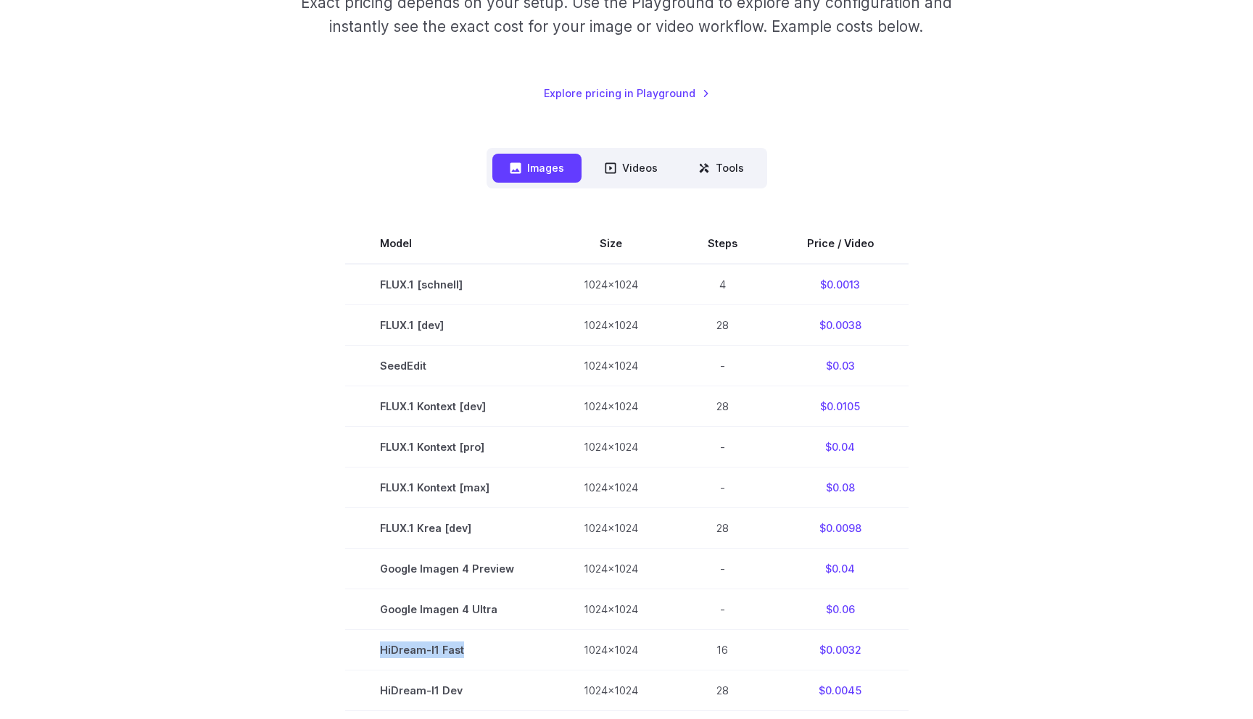
scroll to position [270, 0]
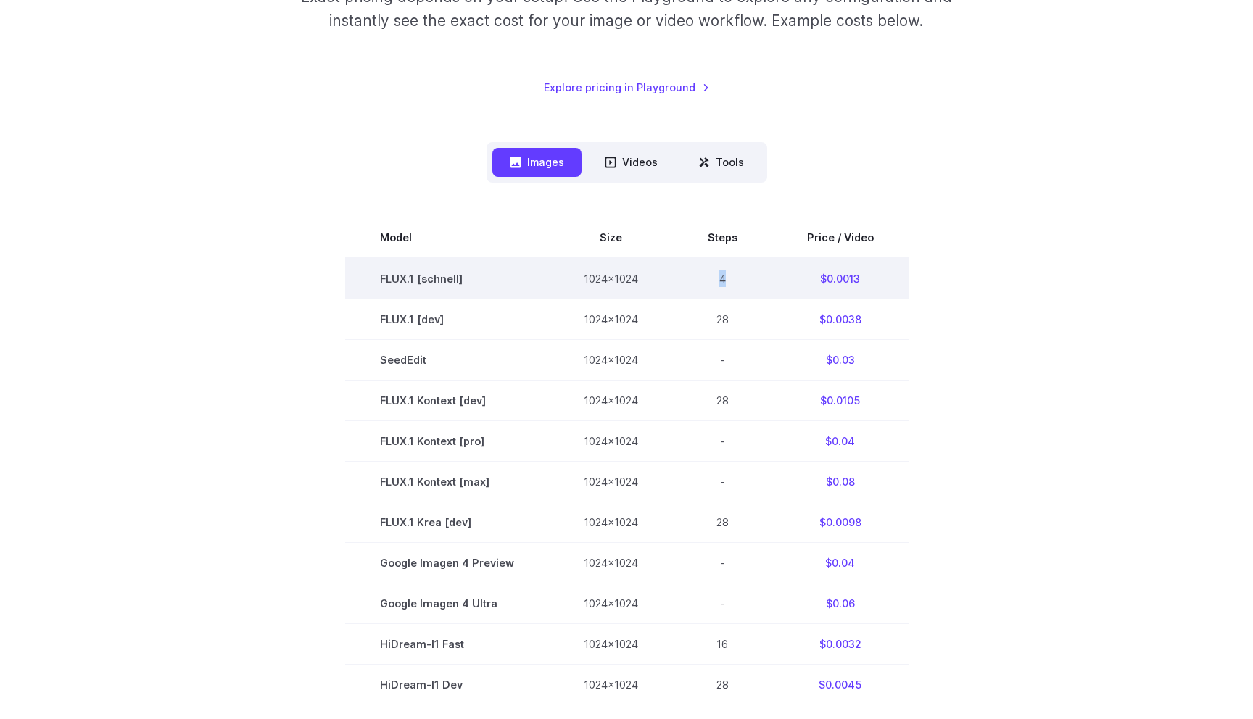
drag, startPoint x: 715, startPoint y: 278, endPoint x: 742, endPoint y: 277, distance: 26.1
click at [742, 277] on td "4" at bounding box center [722, 278] width 99 height 41
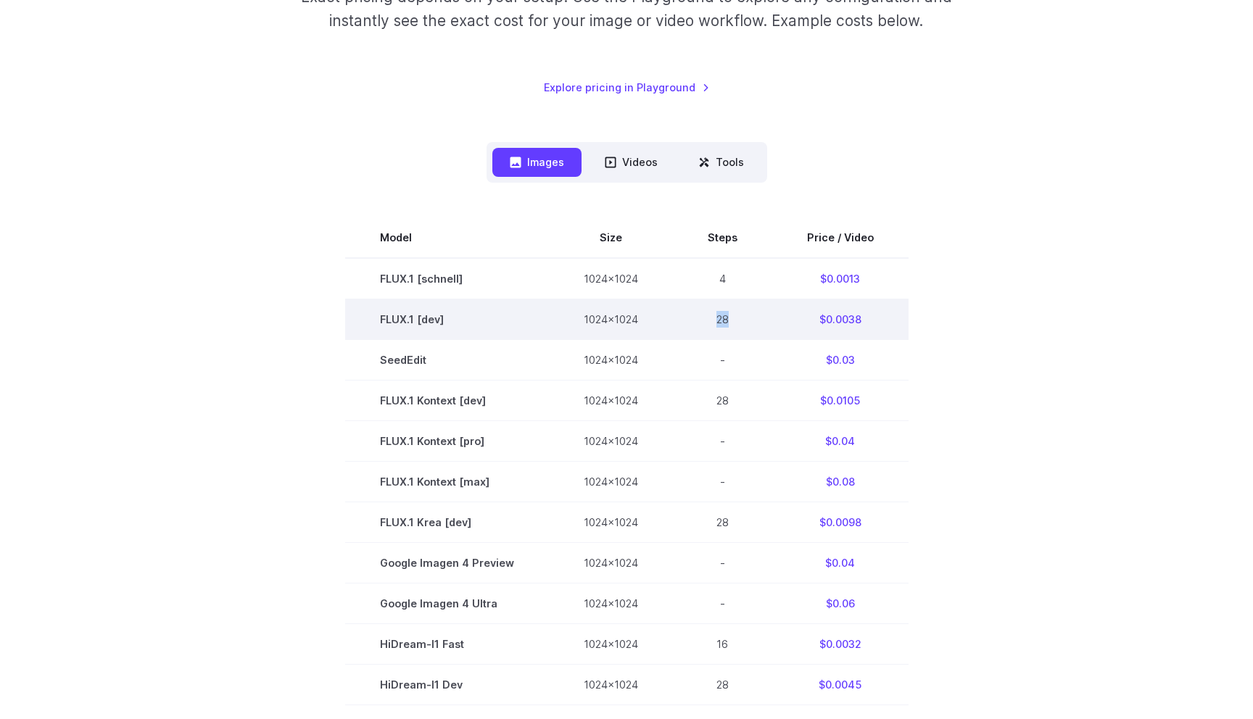
drag, startPoint x: 709, startPoint y: 314, endPoint x: 736, endPoint y: 314, distance: 27.5
click at [736, 314] on td "28" at bounding box center [722, 319] width 99 height 41
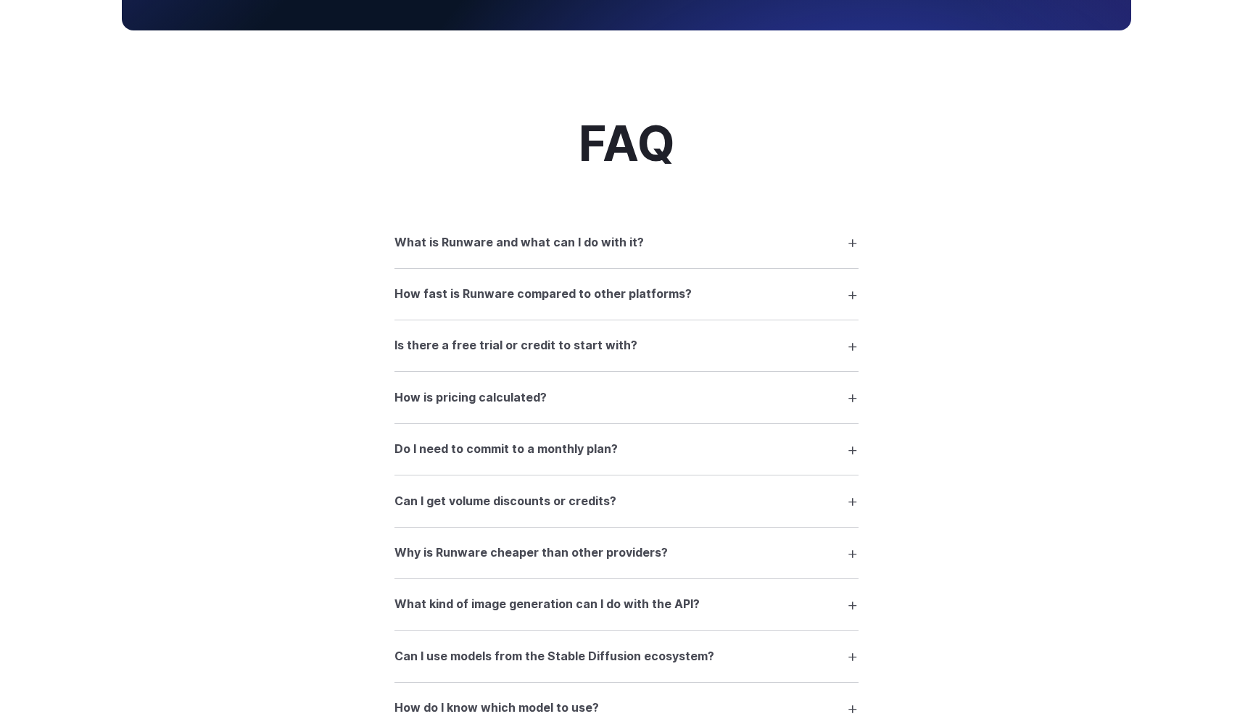
scroll to position [1618, 0]
click at [473, 301] on h3 "How fast is Runware compared to other platforms?" at bounding box center [542, 293] width 297 height 19
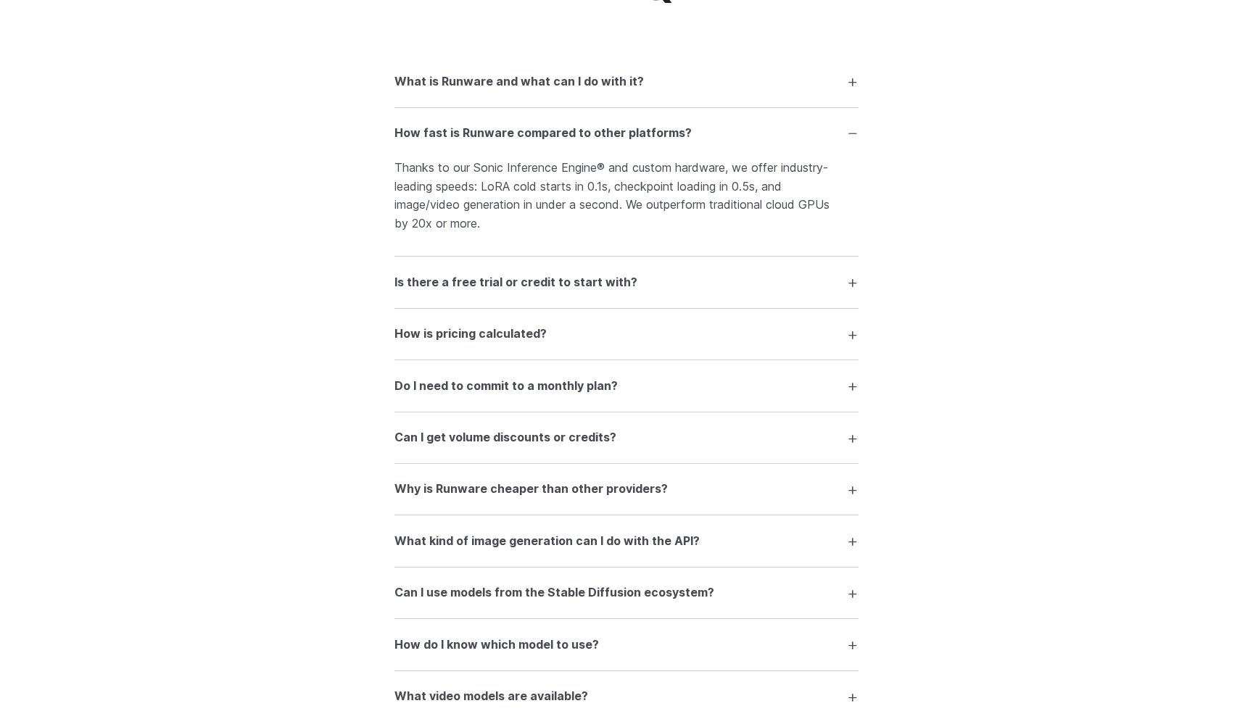
scroll to position [1779, 0]
click at [418, 295] on summary "Is there a free trial or credit to start with?" at bounding box center [626, 281] width 464 height 28
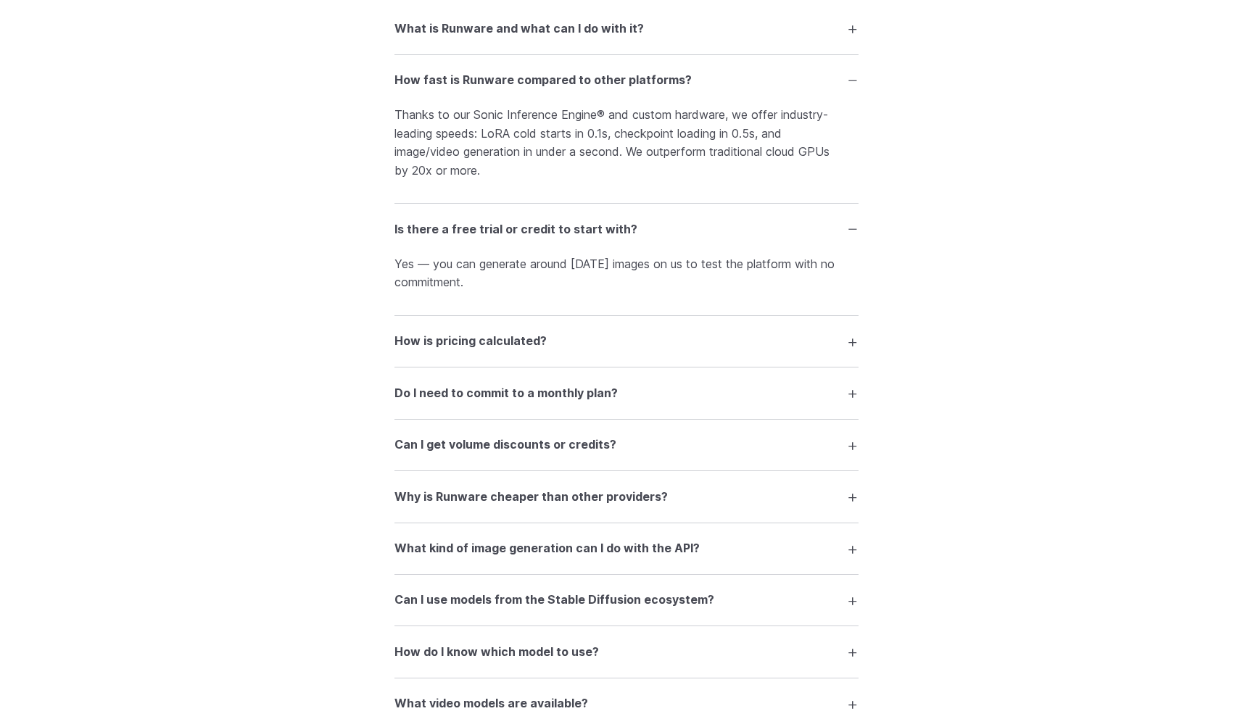
scroll to position [1837, 0]
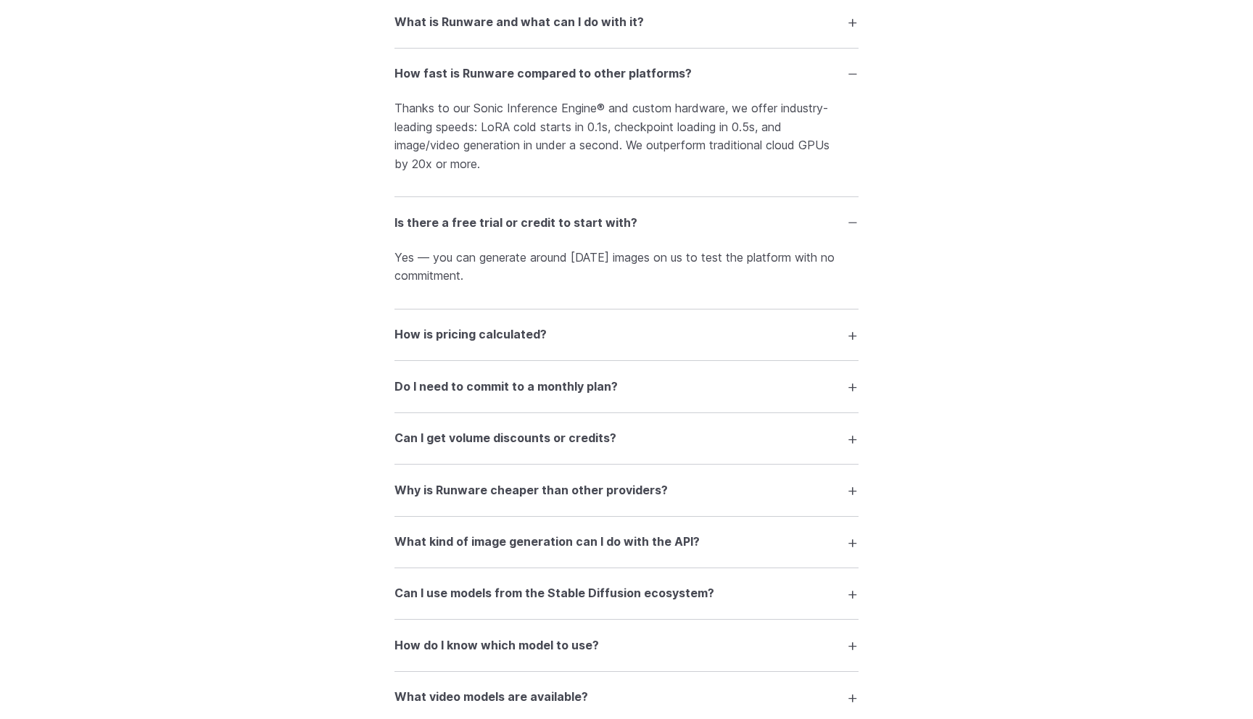
click at [440, 344] on h3 "How is pricing calculated?" at bounding box center [470, 334] width 152 height 19
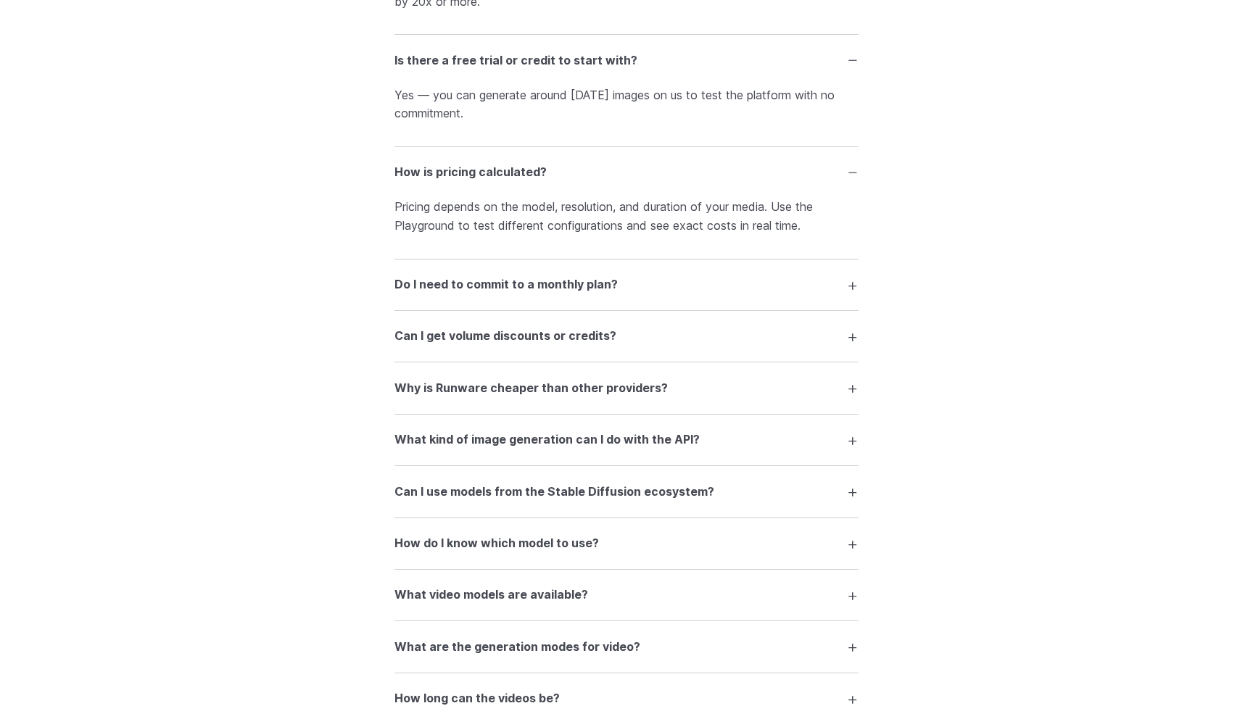
scroll to position [2014, 0]
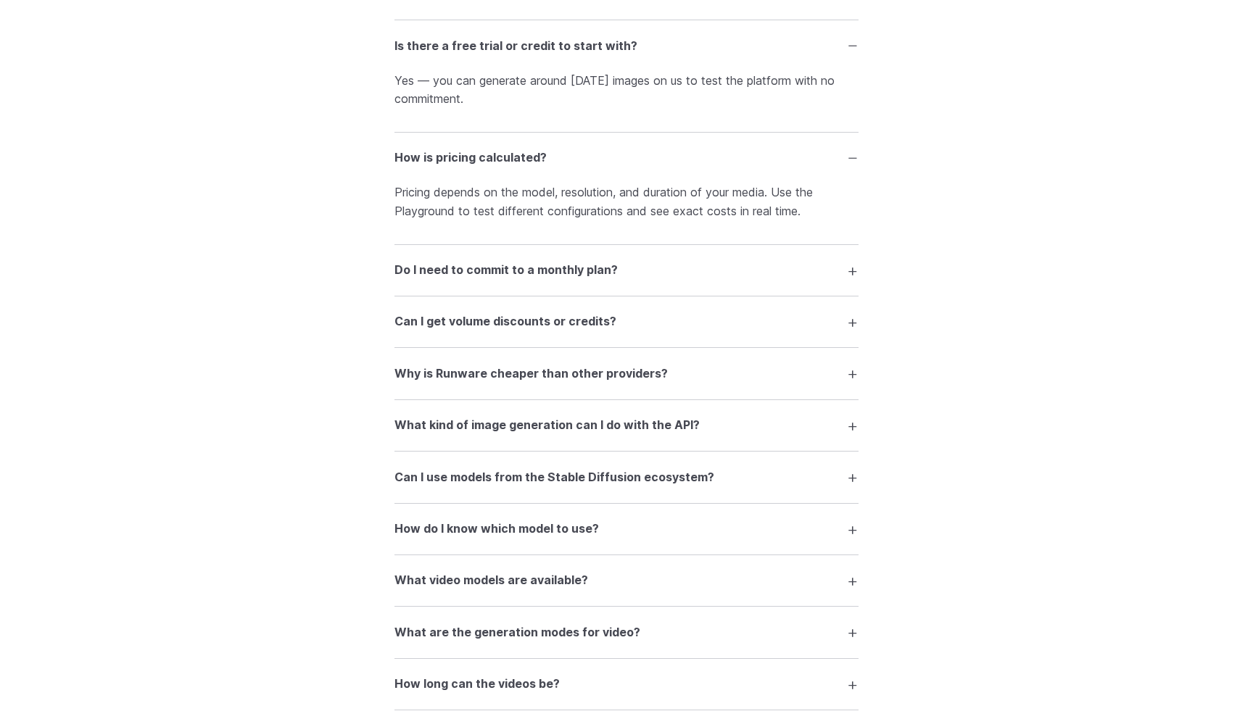
click at [430, 296] on details "Do I need to commit to a monthly plan? No. Runware operates on a pay-as-you-go …" at bounding box center [626, 270] width 464 height 51
click at [404, 272] on h3 "Do I need to commit to a monthly plan?" at bounding box center [505, 270] width 223 height 19
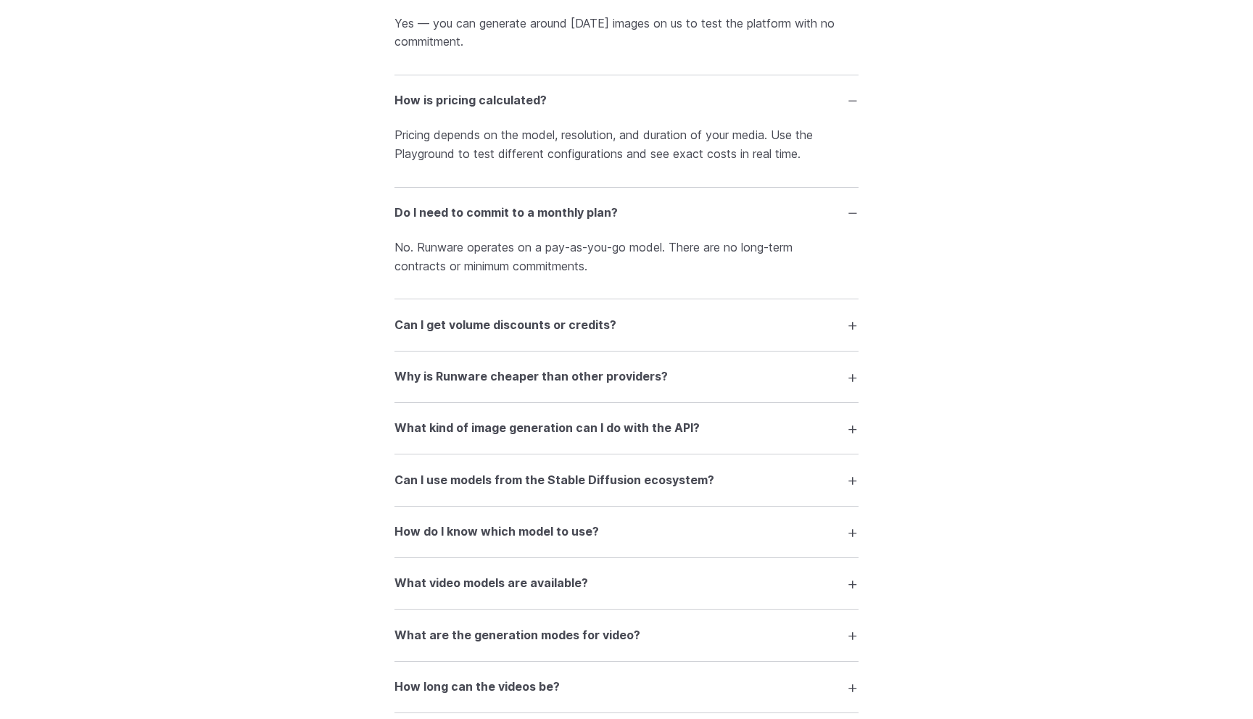
scroll to position [2081, 0]
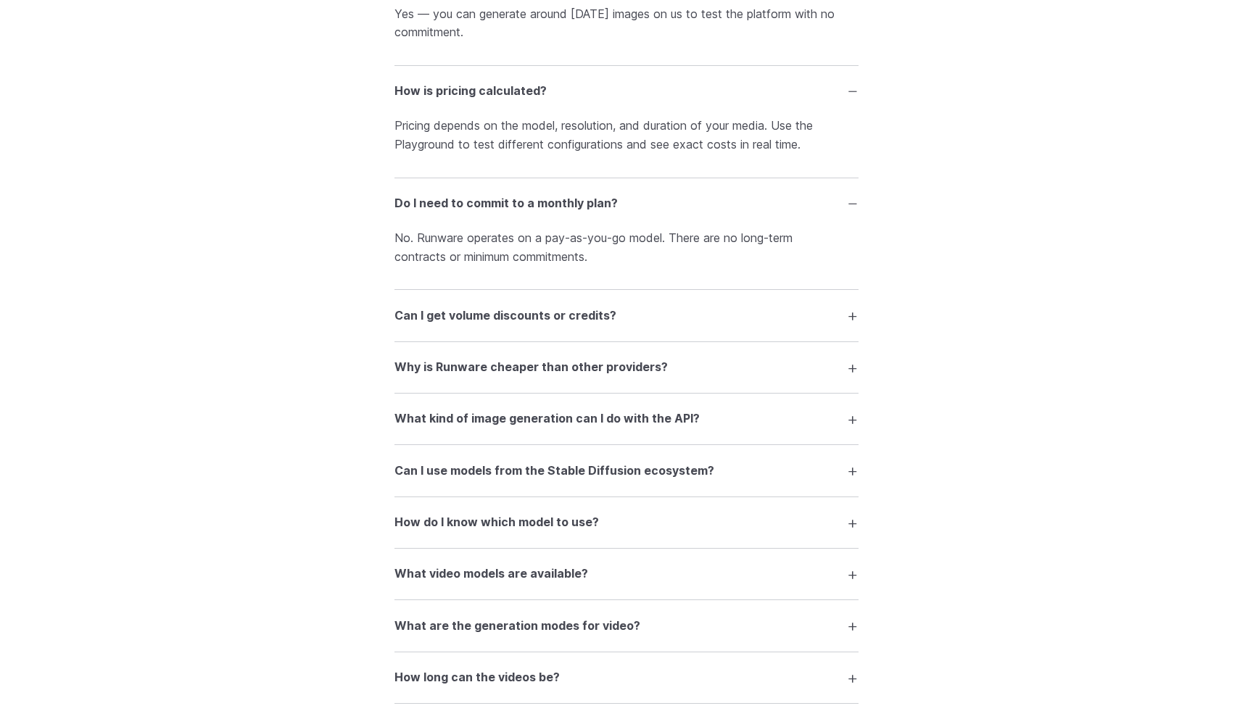
click at [431, 325] on h3 "Can I get volume discounts or credits?" at bounding box center [505, 316] width 222 height 19
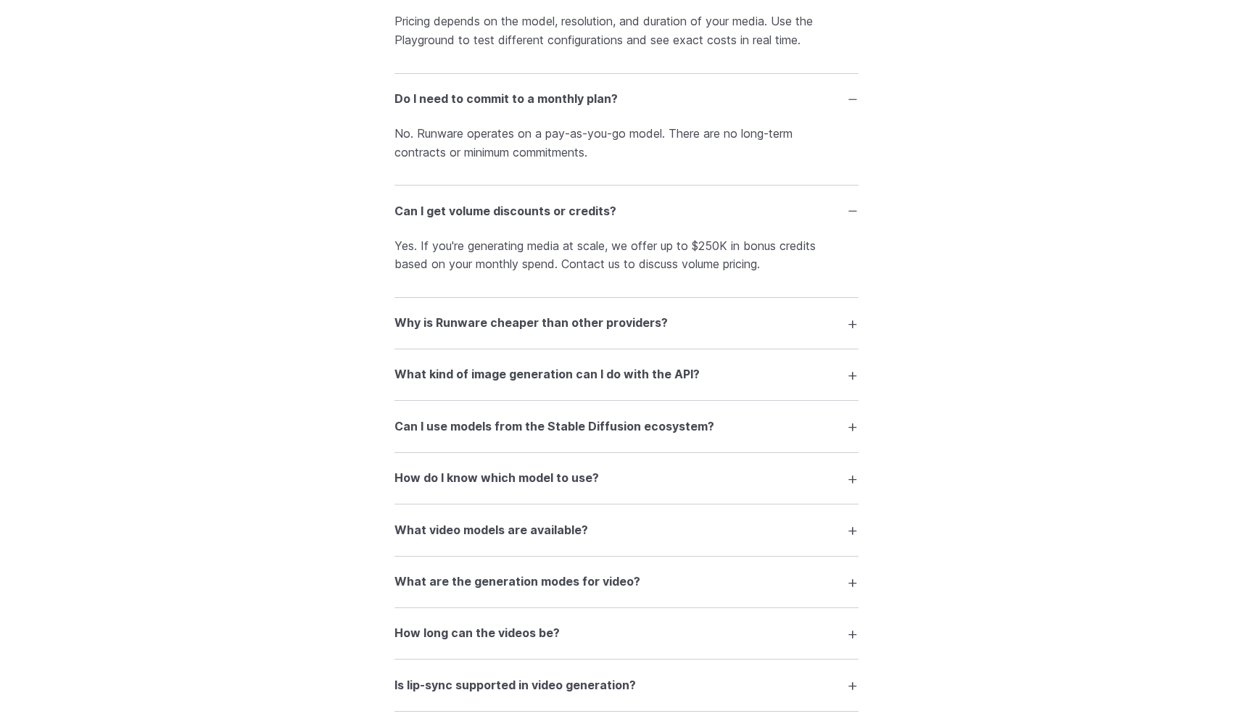
scroll to position [2187, 0]
click at [470, 331] on h3 "Why is Runware cheaper than other providers?" at bounding box center [530, 321] width 273 height 19
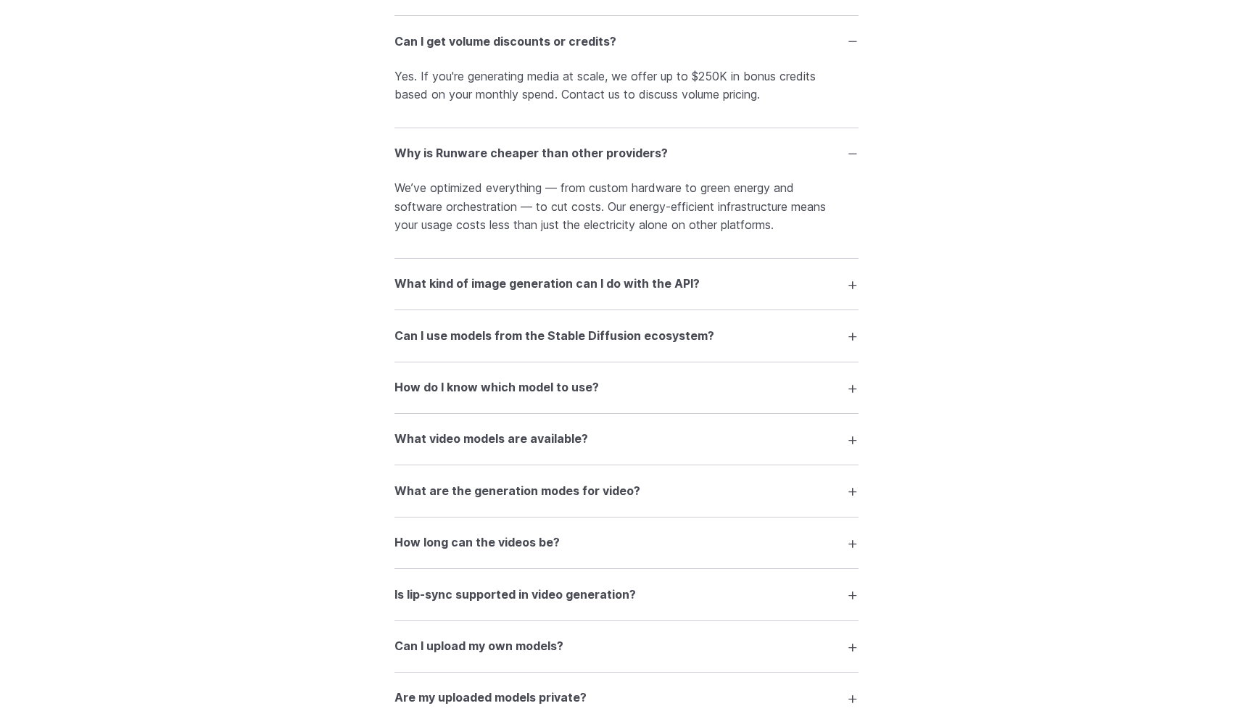
scroll to position [2356, 0]
click at [456, 291] on h3 "What kind of image generation can I do with the API?" at bounding box center [546, 283] width 305 height 19
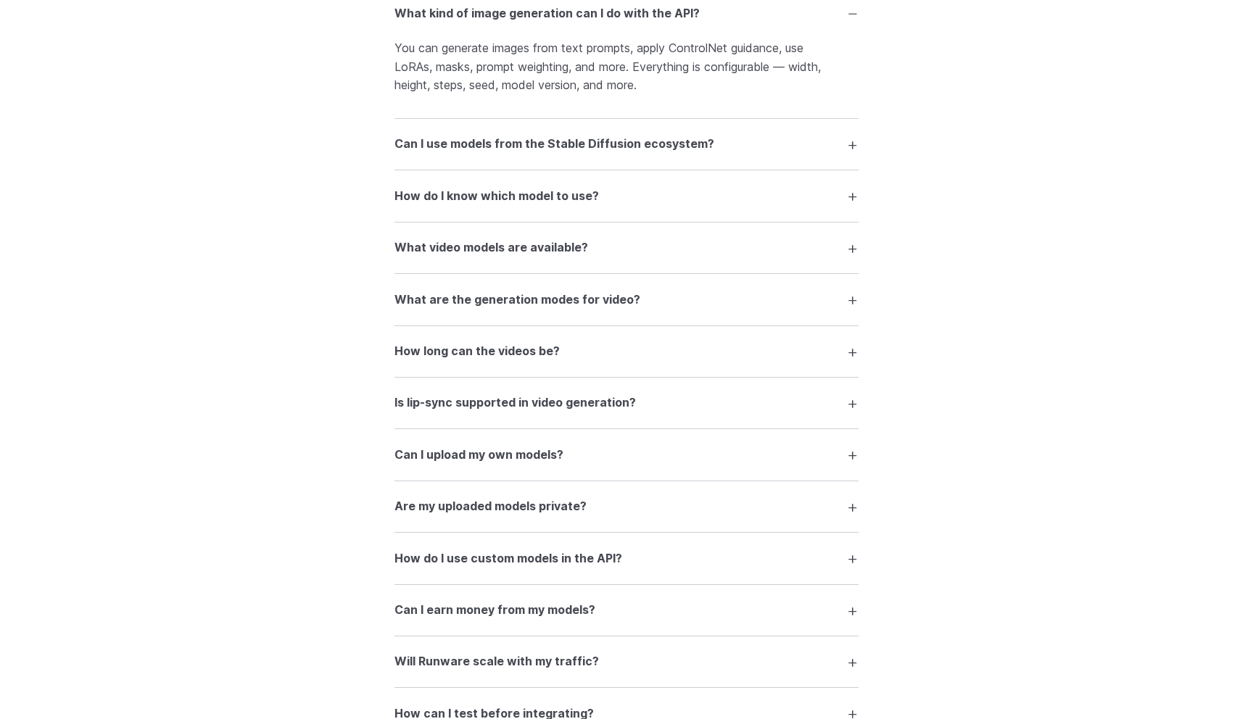
scroll to position [2628, 0]
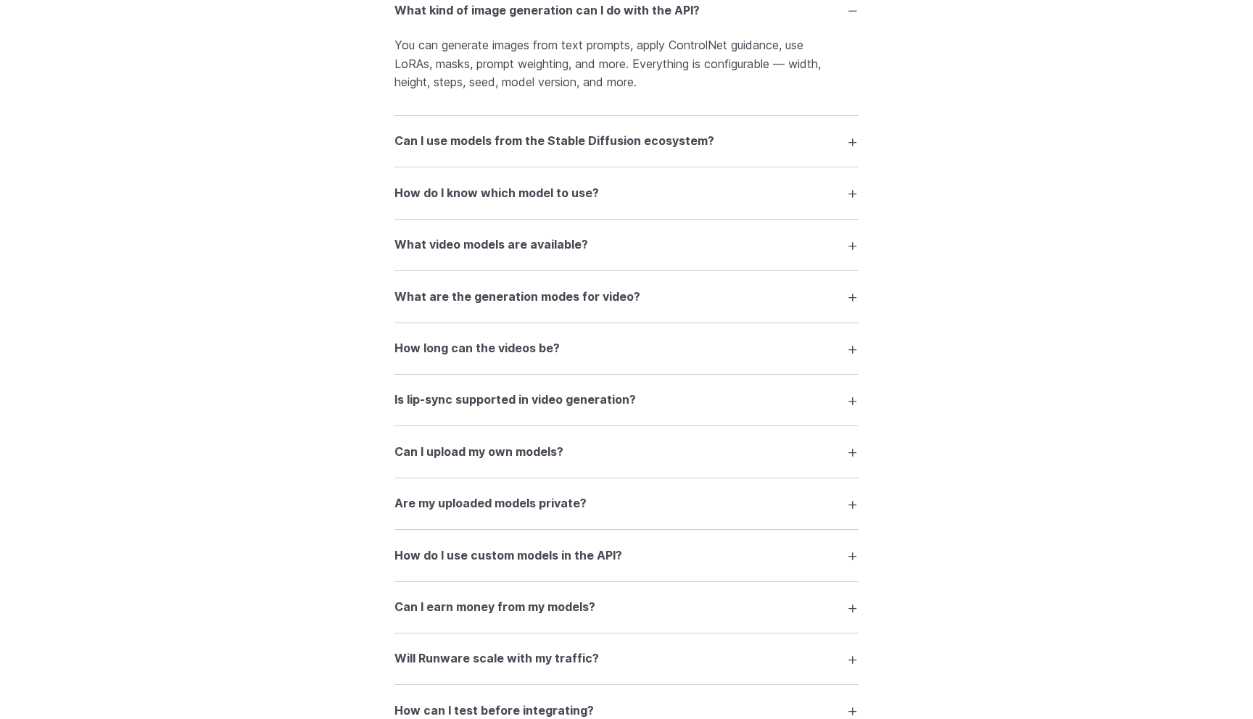
click at [426, 254] on h3 "What video models are available?" at bounding box center [491, 245] width 194 height 19
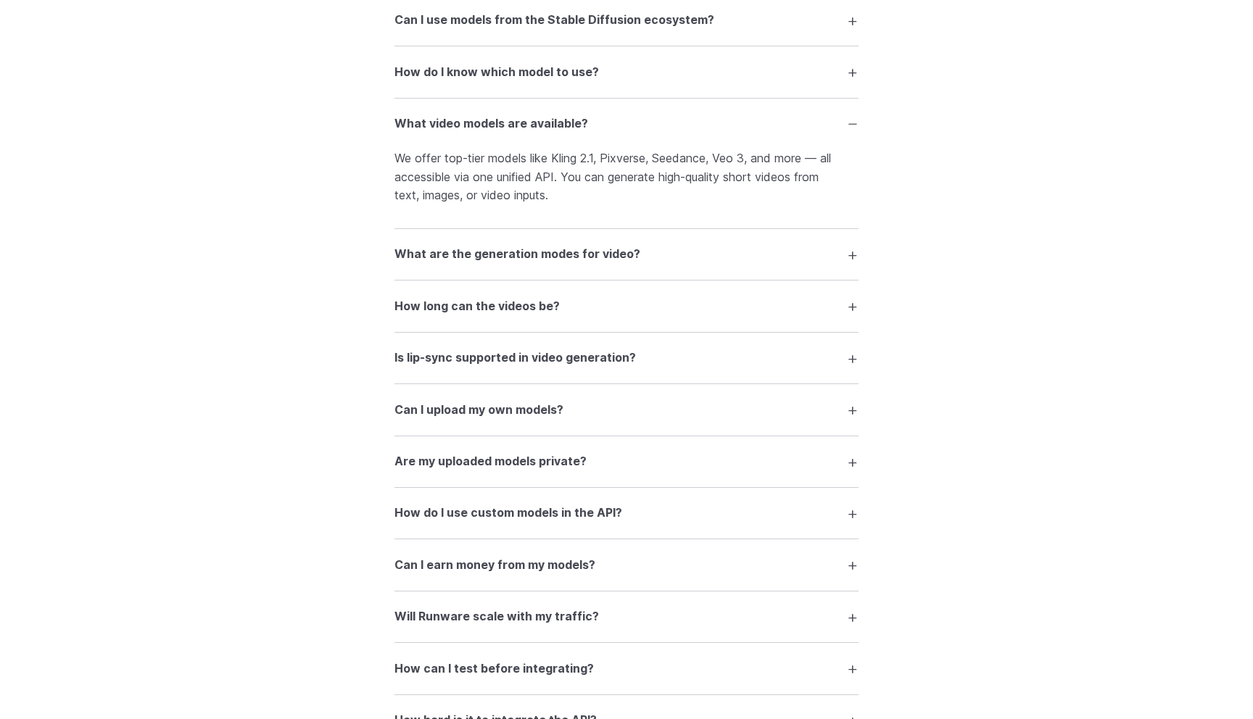
scroll to position [2750, 0]
click at [465, 263] on h3 "What are the generation modes for video?" at bounding box center [517, 253] width 246 height 19
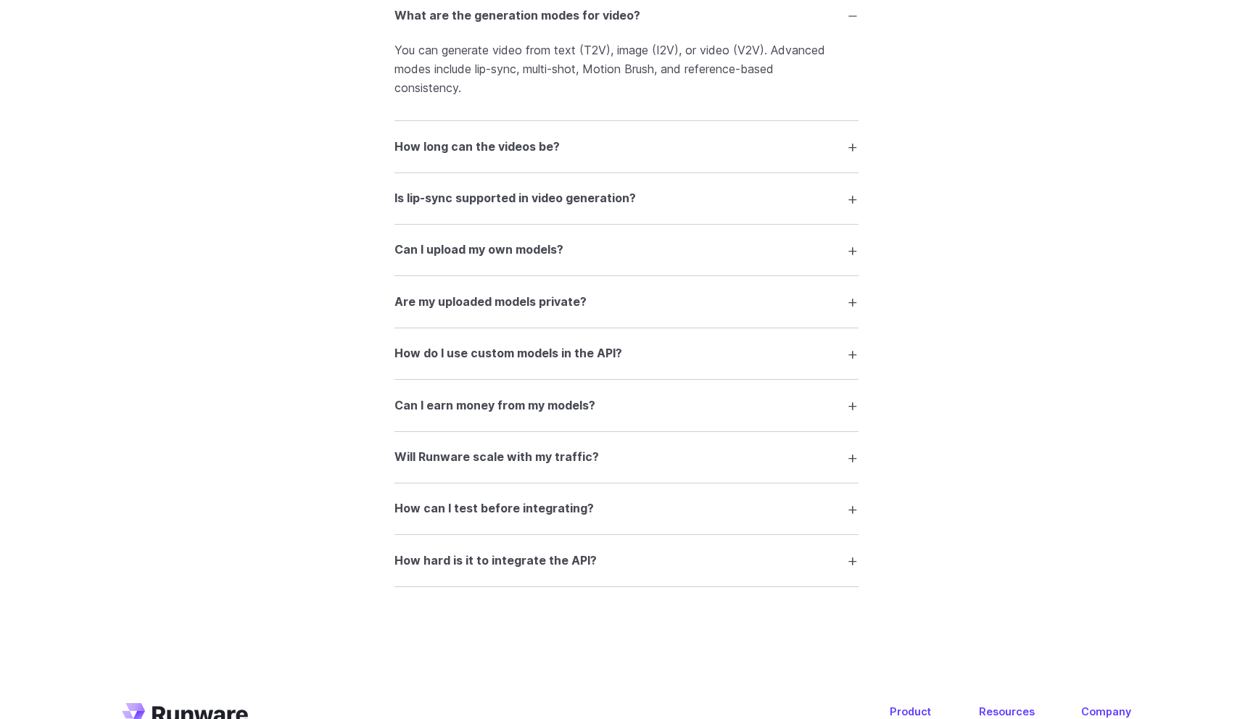
scroll to position [2989, 0]
click at [436, 311] on h3 "Are my uploaded models private?" at bounding box center [490, 301] width 192 height 19
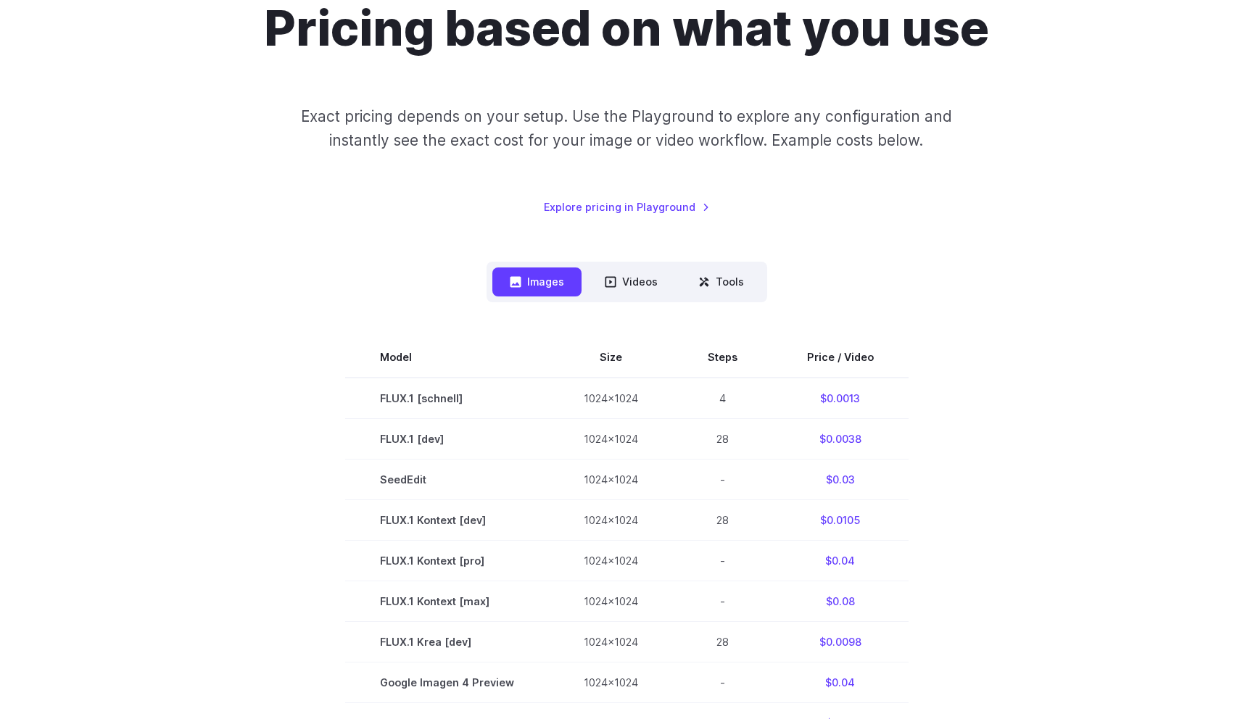
scroll to position [0, 0]
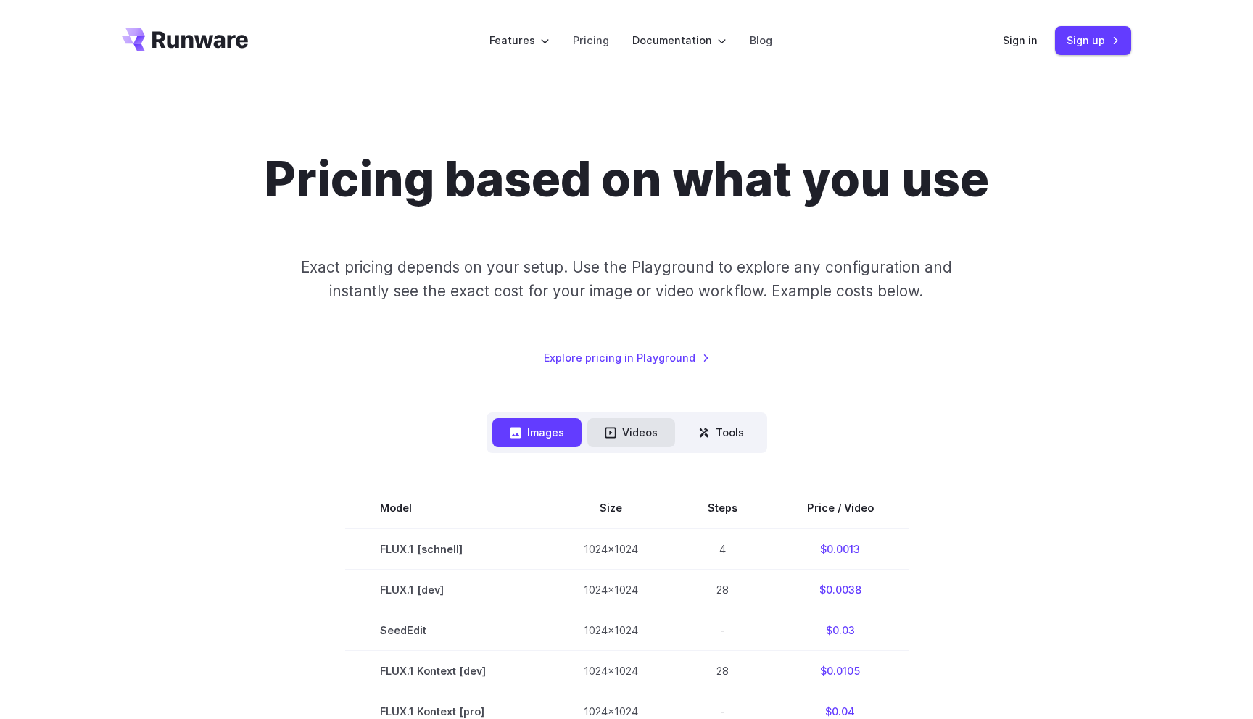
click at [639, 430] on button "Videos" at bounding box center [631, 432] width 88 height 28
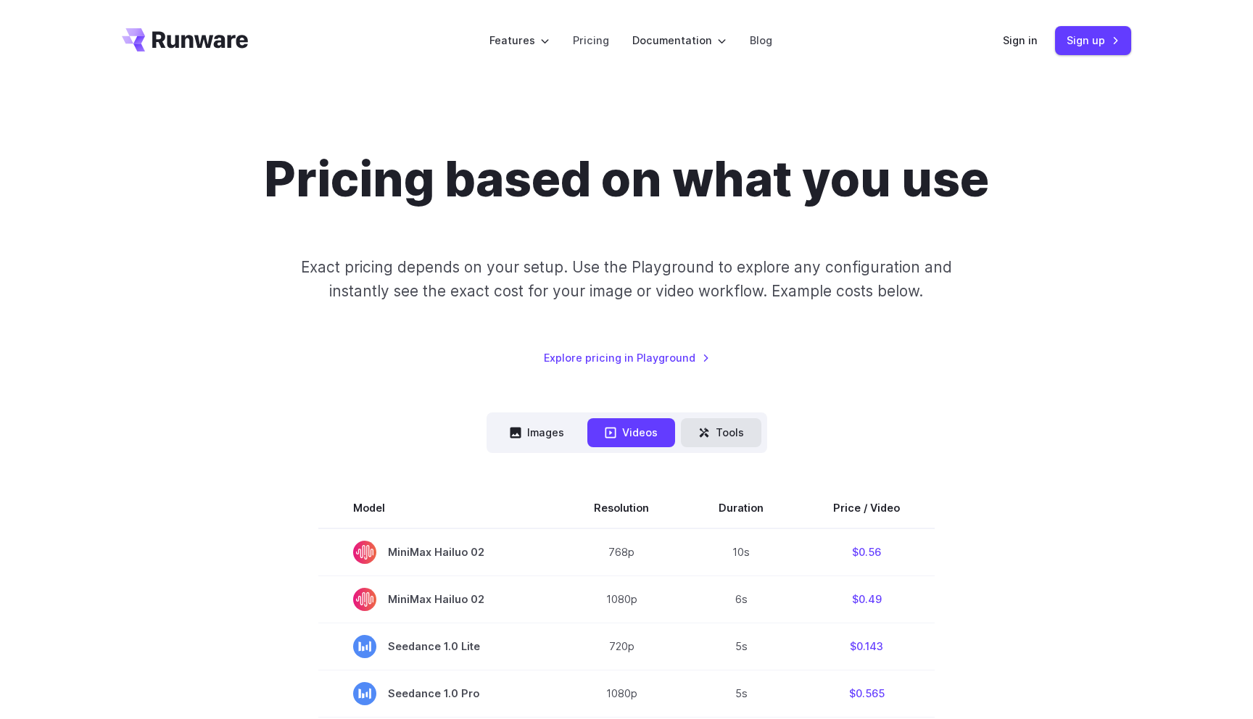
click at [730, 436] on button "Tools" at bounding box center [721, 432] width 80 height 28
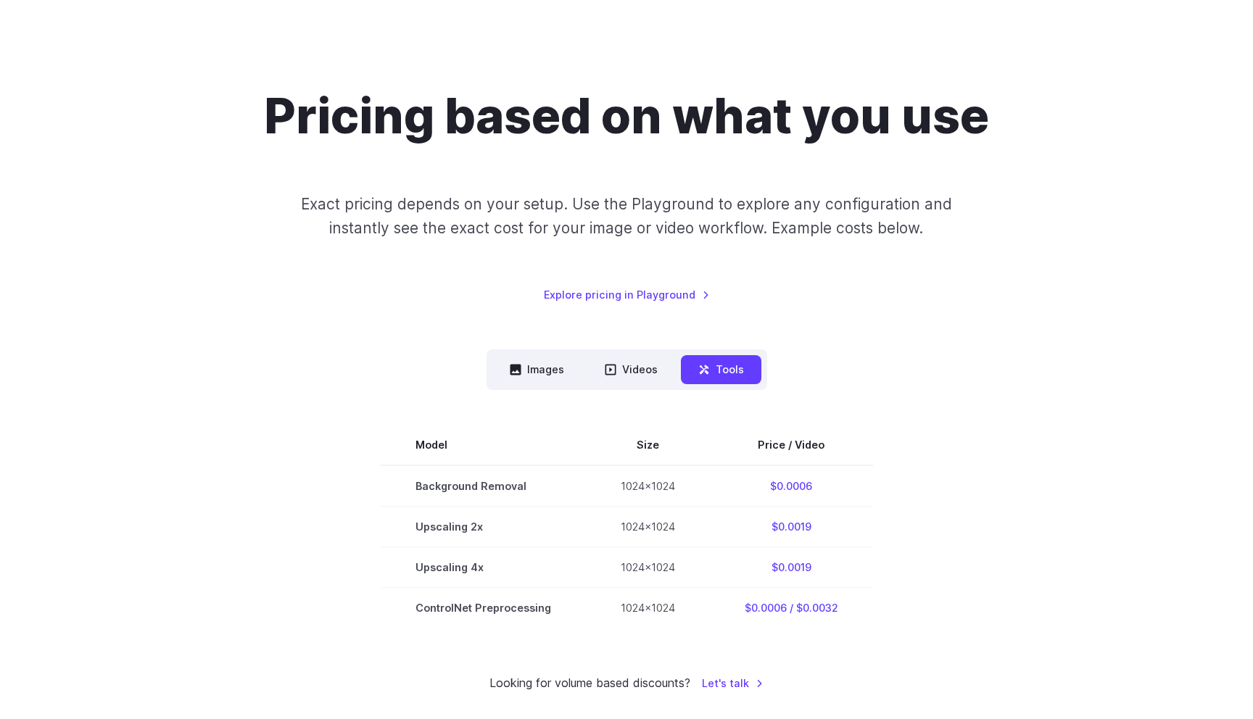
scroll to position [129, 0]
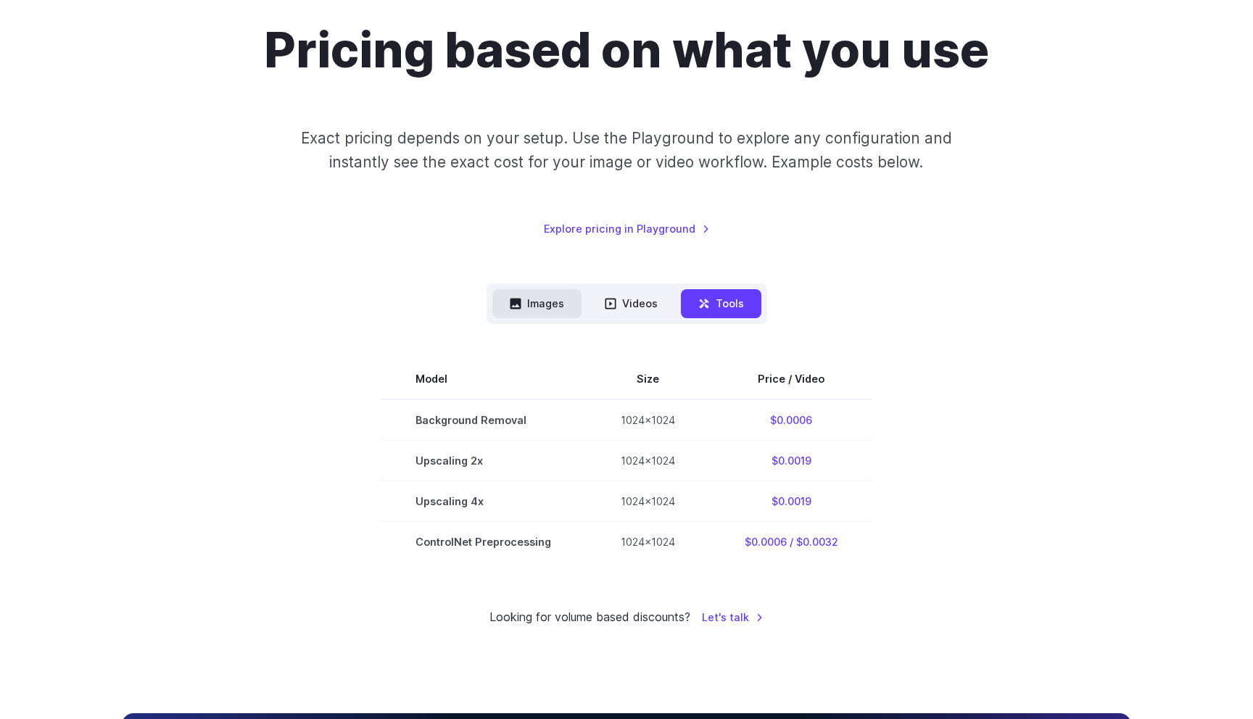
click at [539, 315] on button "Images" at bounding box center [536, 303] width 89 height 28
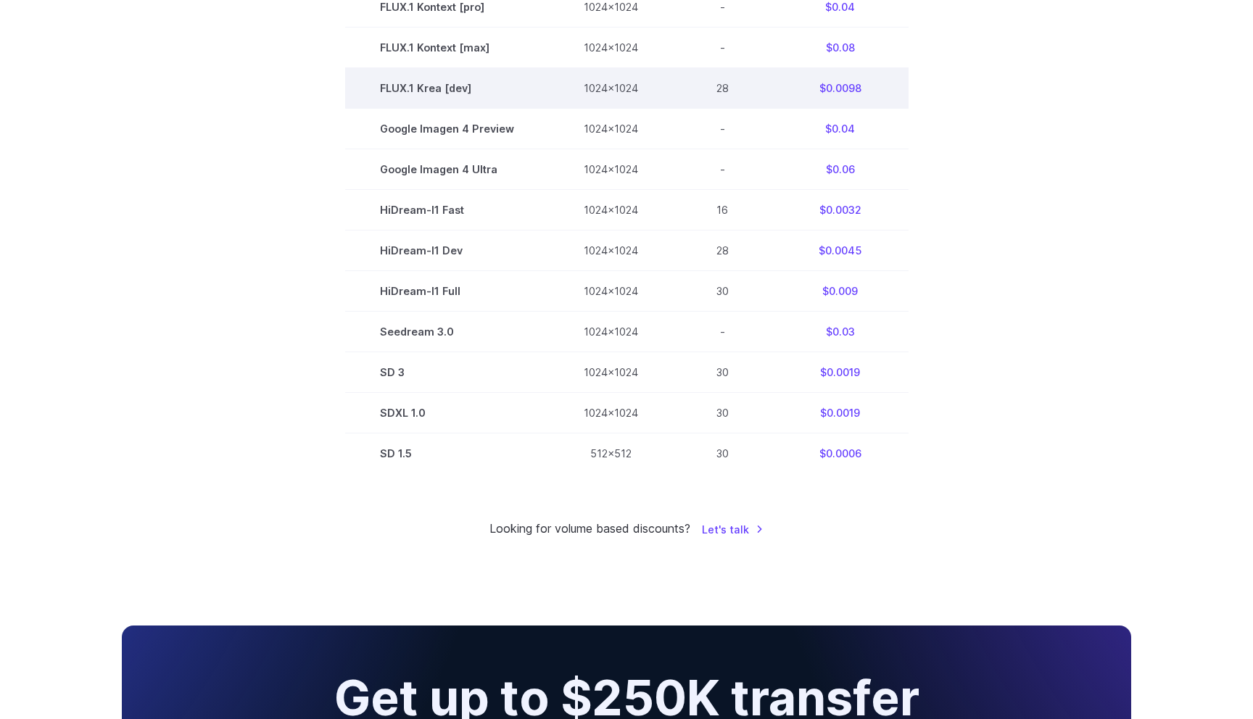
scroll to position [710, 0]
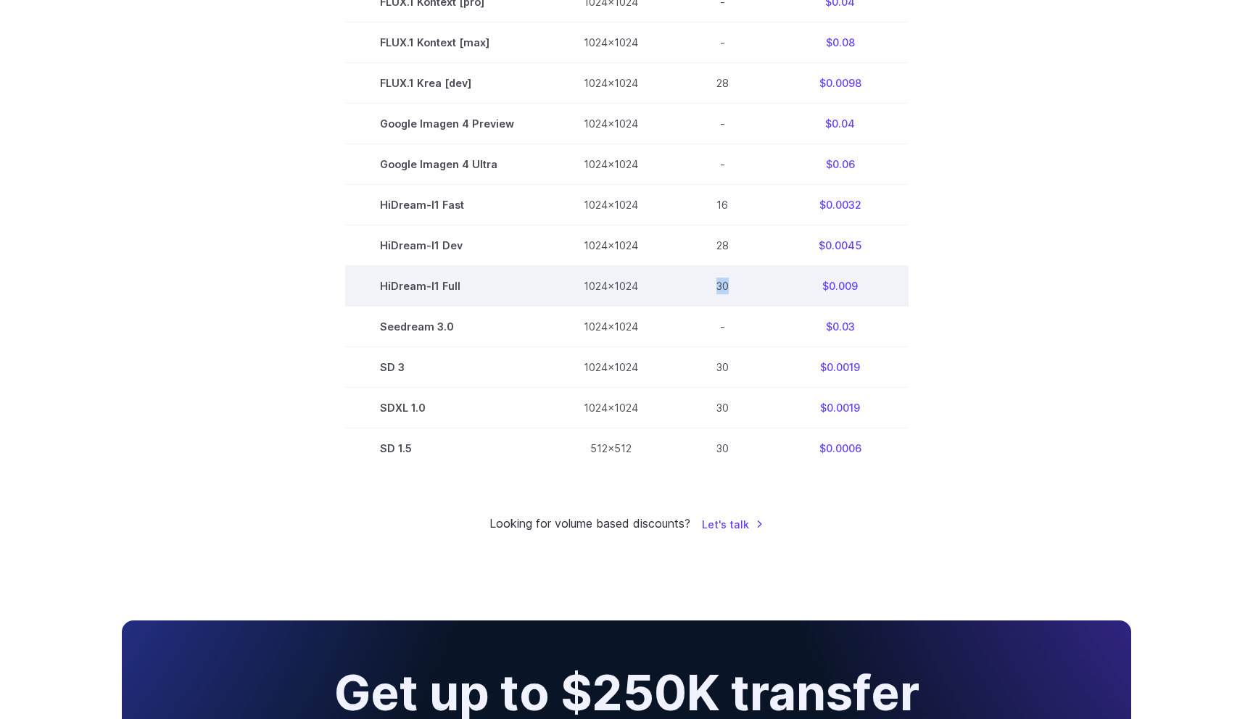
drag, startPoint x: 715, startPoint y: 291, endPoint x: 731, endPoint y: 291, distance: 15.9
click at [731, 291] on td "30" at bounding box center [722, 286] width 99 height 41
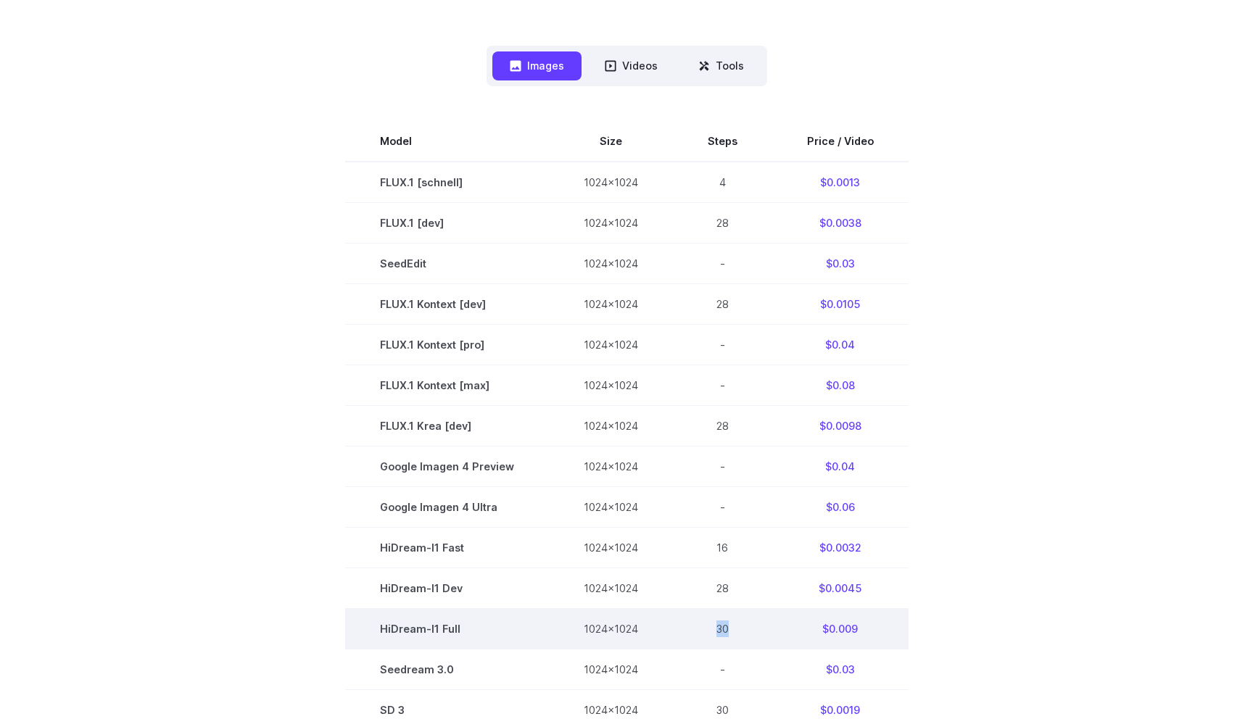
scroll to position [339, 0]
